Goal: Navigation & Orientation: Understand site structure

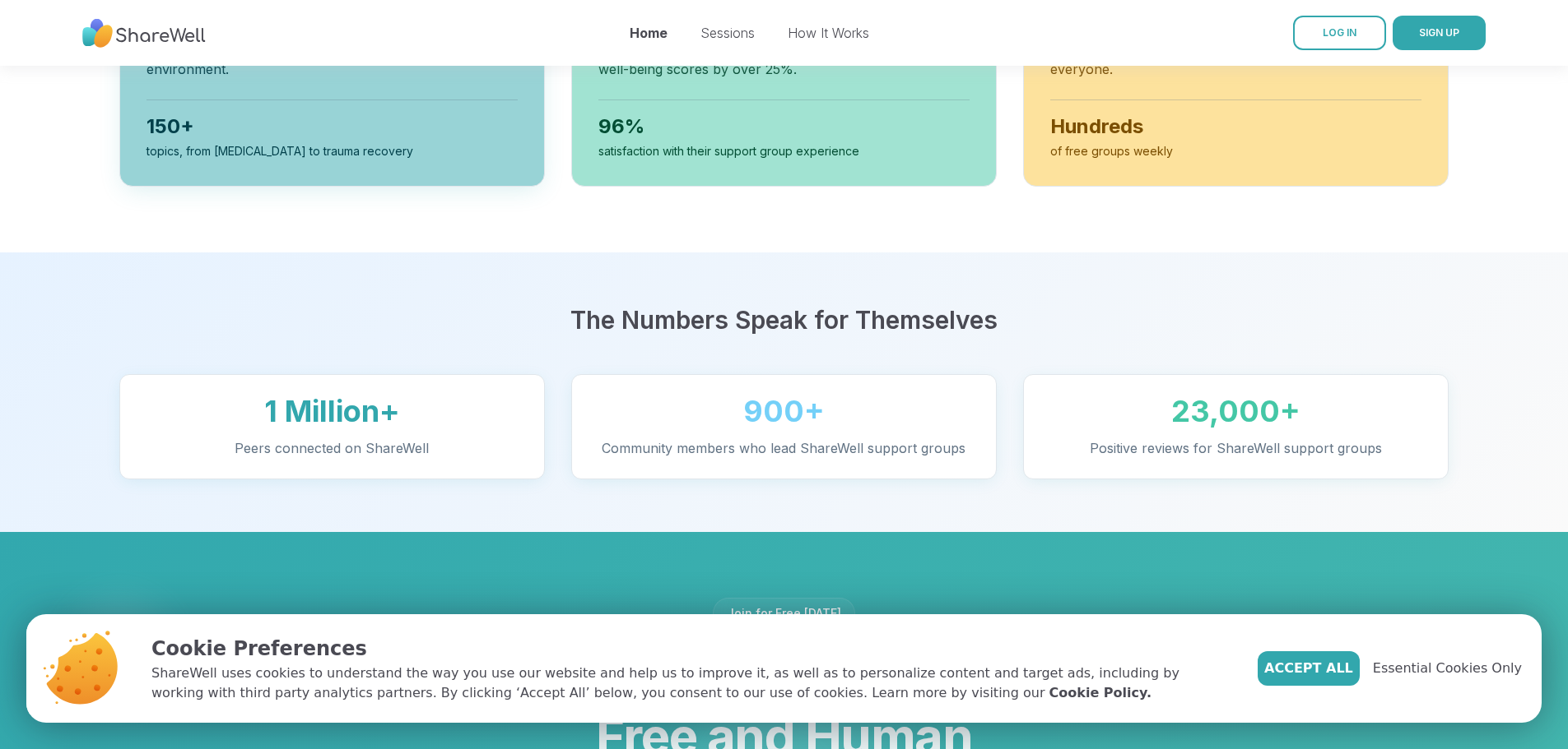
scroll to position [987, 0]
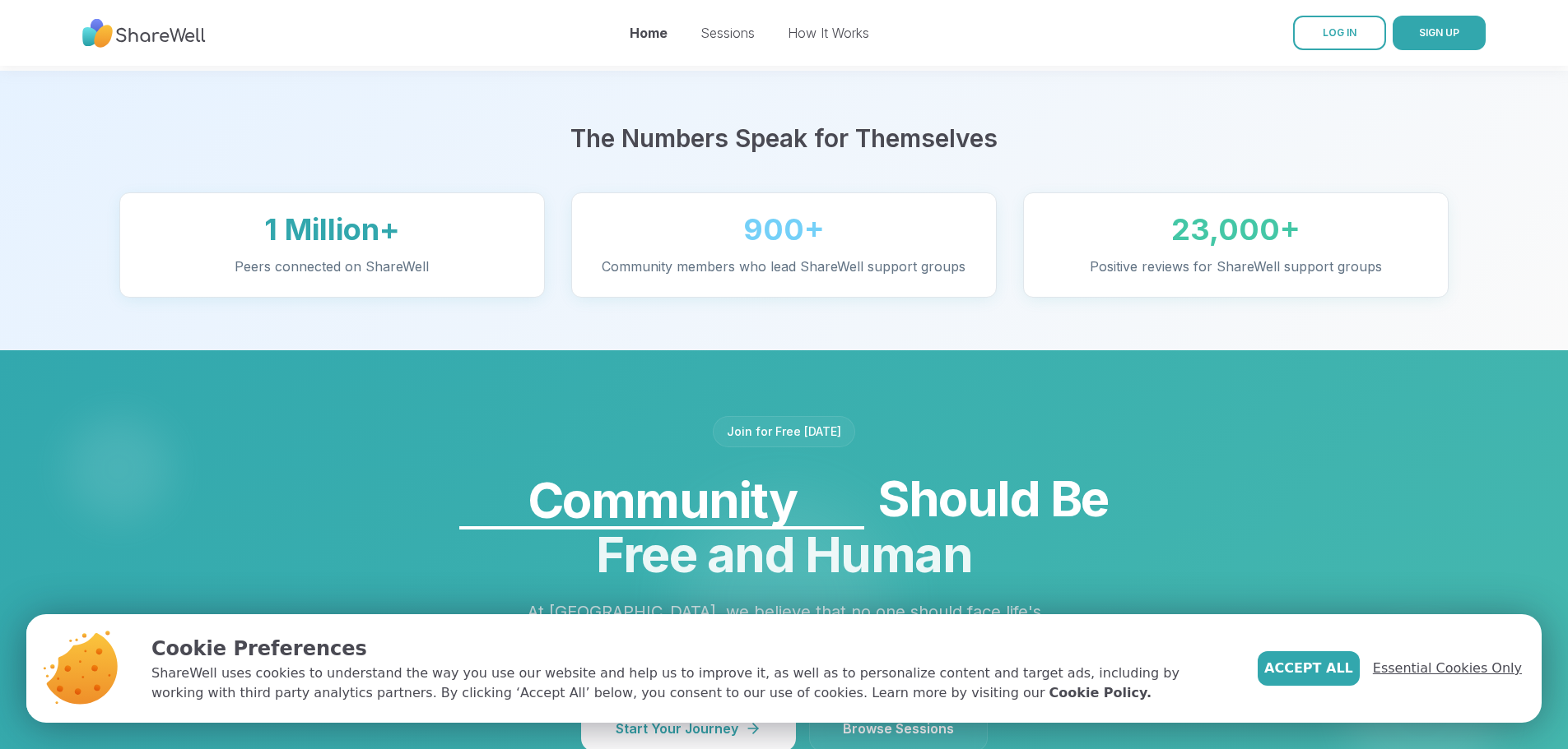
click at [1472, 666] on span "Essential Cookies Only" at bounding box center [1446, 668] width 149 height 19
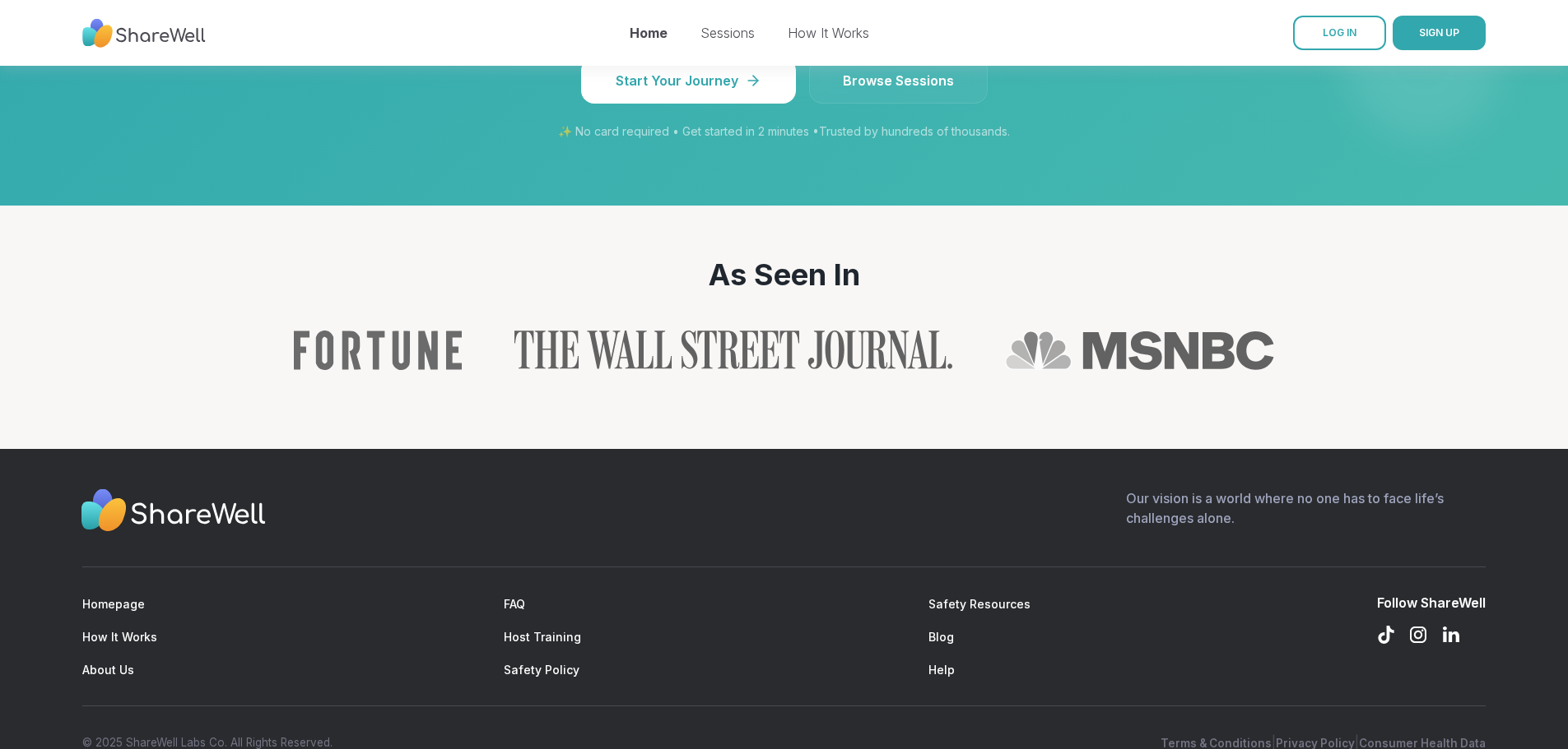
scroll to position [1735, 0]
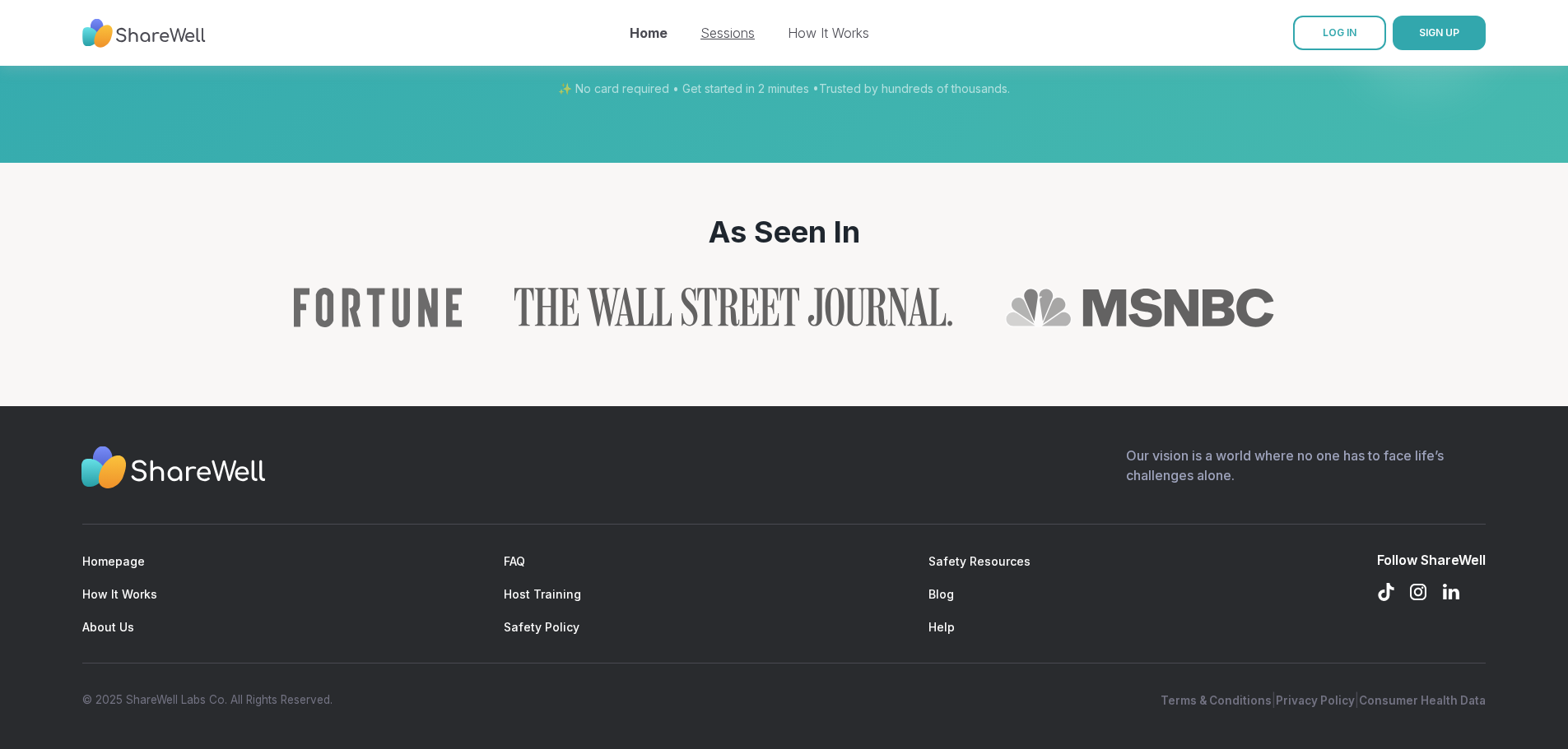
click at [730, 36] on link "Sessions" at bounding box center [728, 32] width 55 height 17
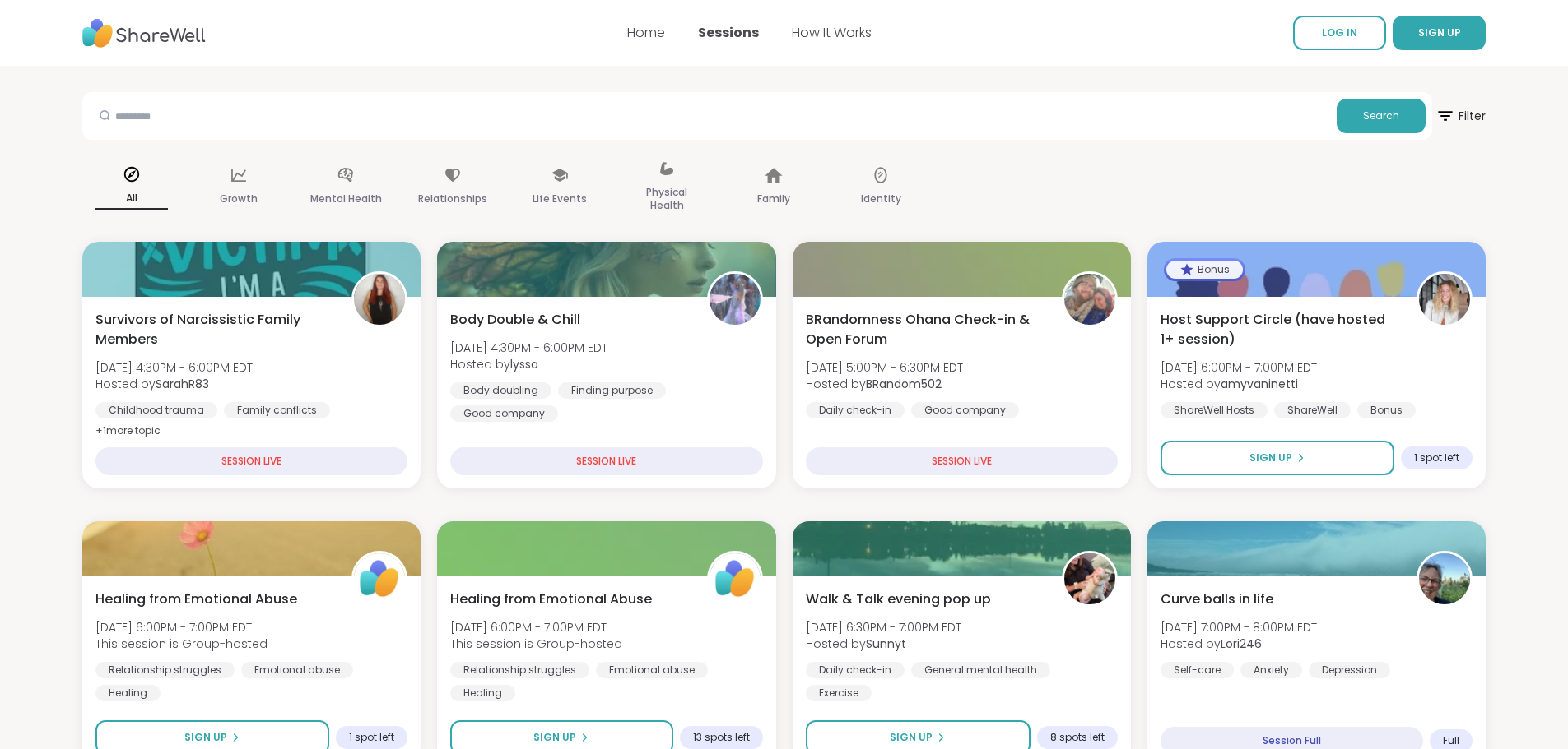
click at [822, 19] on div "Home Sessions How It Works" at bounding box center [748, 32] width 245 height 46
click at [831, 40] on link "How It Works" at bounding box center [831, 32] width 80 height 19
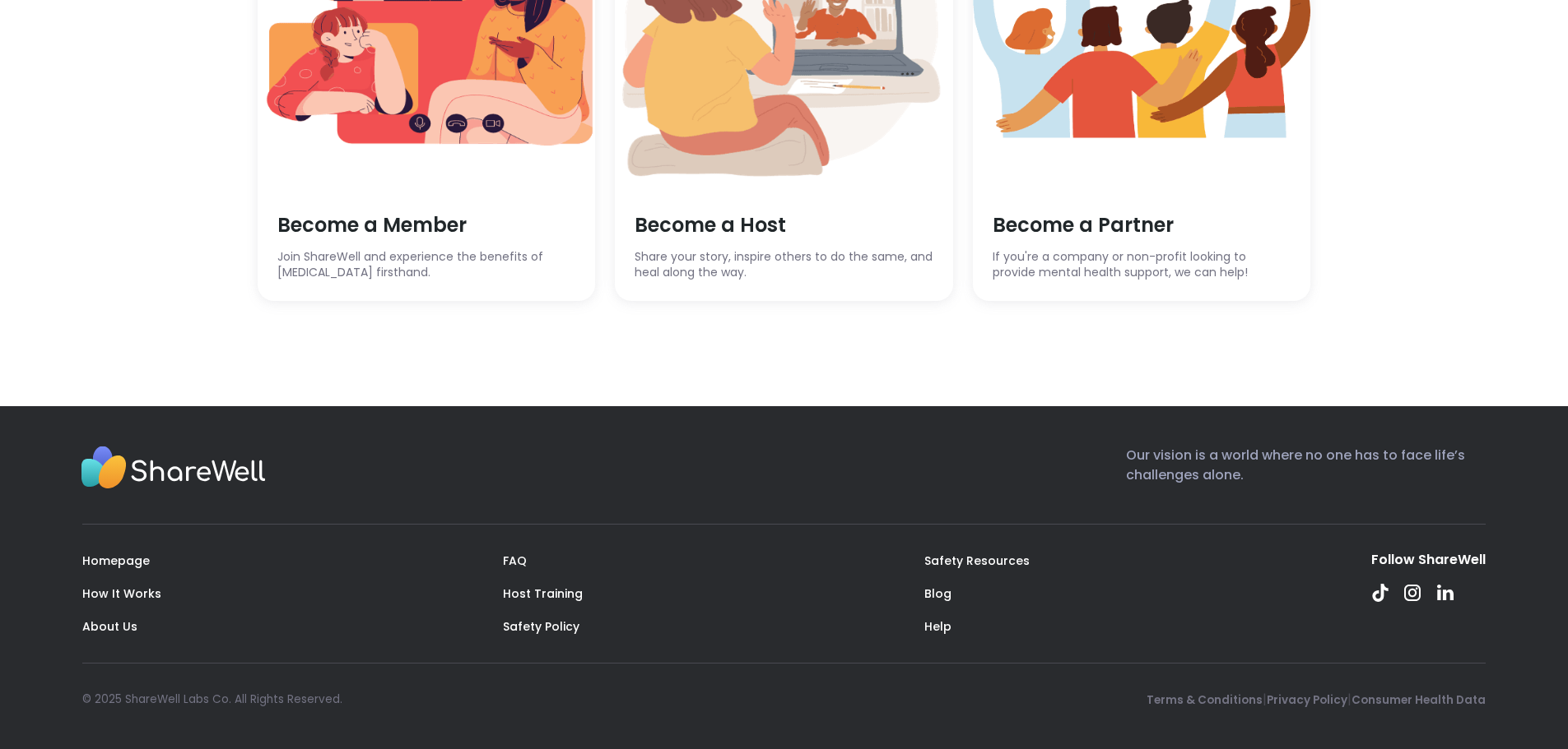
scroll to position [4760, 0]
